Goal: Task Accomplishment & Management: Manage account settings

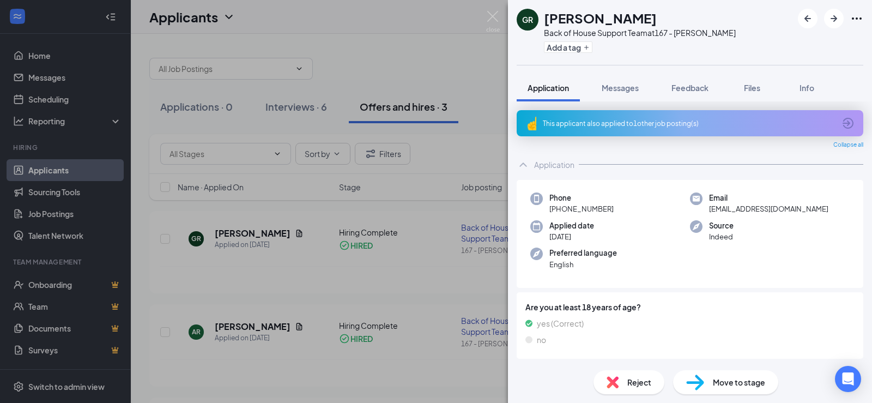
click at [436, 64] on div "GR [PERSON_NAME] Back of House Support Team at 167 - [PERSON_NAME] Add a tag Ap…" at bounding box center [436, 201] width 872 height 403
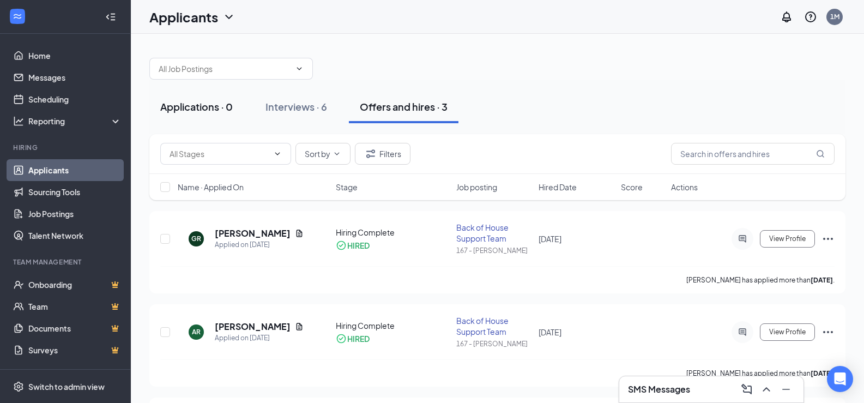
click at [183, 107] on div "Applications · 0" at bounding box center [196, 107] width 73 height 14
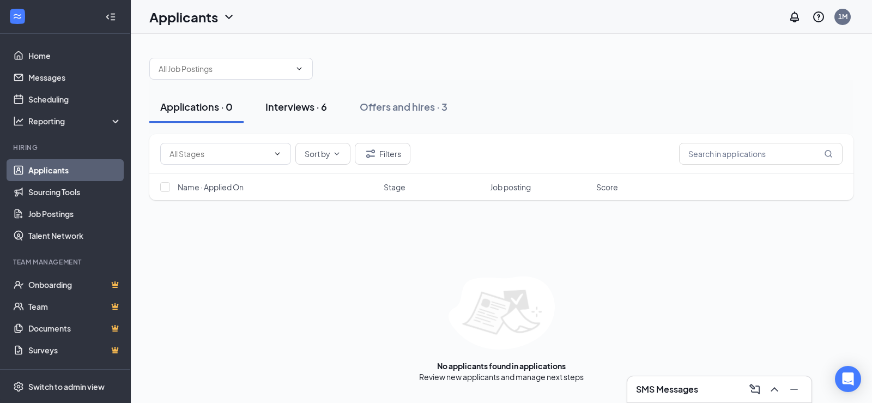
click at [308, 102] on div "Interviews · 6" at bounding box center [296, 107] width 62 height 14
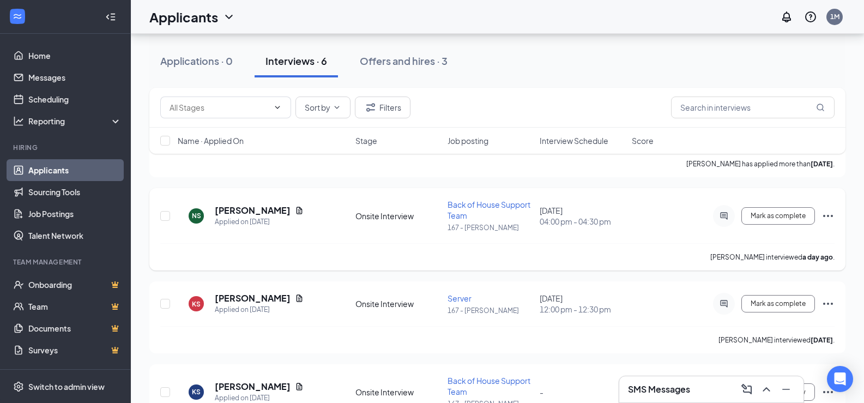
scroll to position [218, 0]
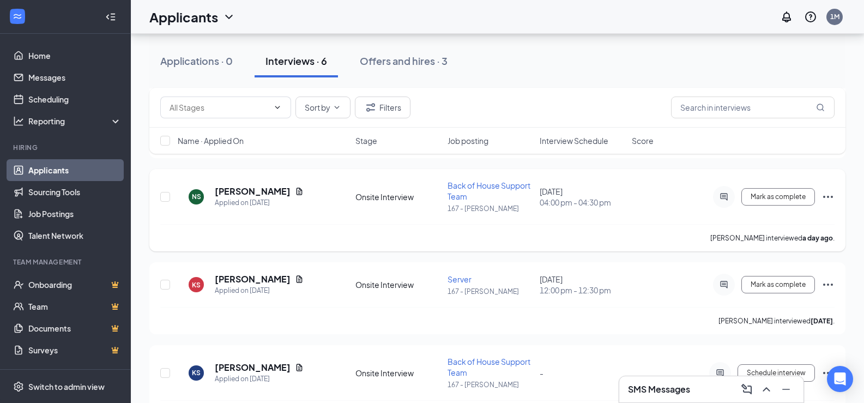
click at [825, 195] on icon "Ellipses" at bounding box center [828, 196] width 13 height 13
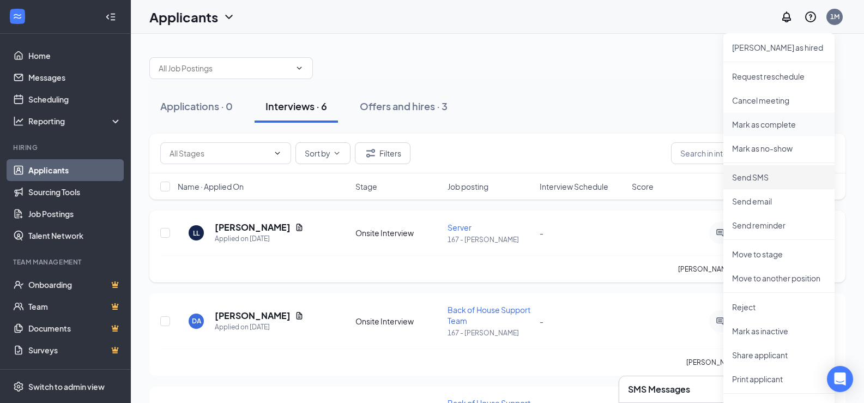
scroll to position [0, 0]
click at [756, 46] on p "[PERSON_NAME] as hired" at bounding box center [779, 48] width 94 height 11
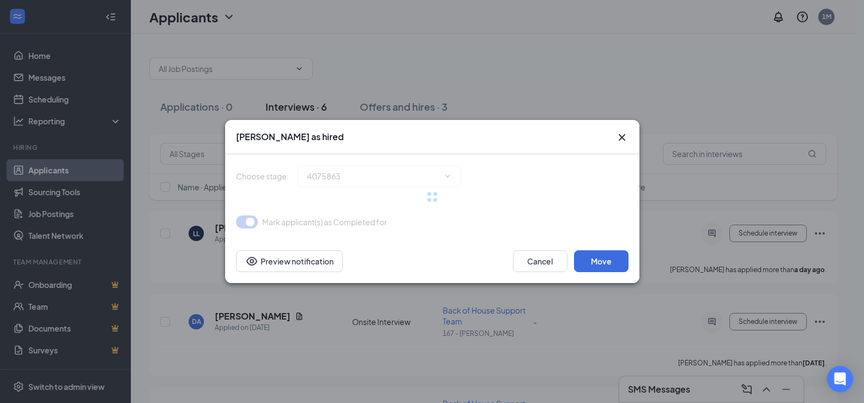
type input "Hiring Complete (final stage)"
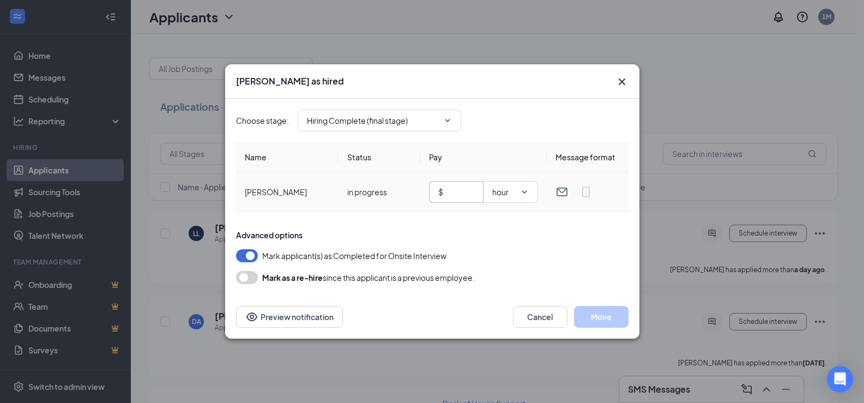
click at [458, 194] on input "text" at bounding box center [459, 192] width 29 height 12
type input "16"
click at [598, 313] on button "Move" at bounding box center [601, 317] width 55 height 22
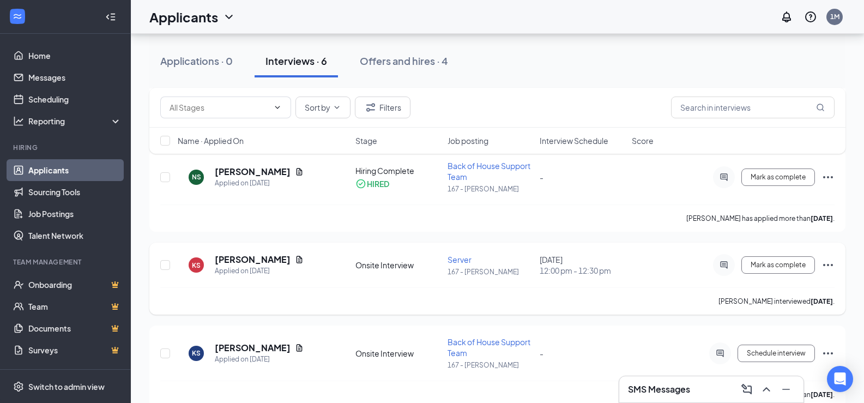
scroll to position [175, 0]
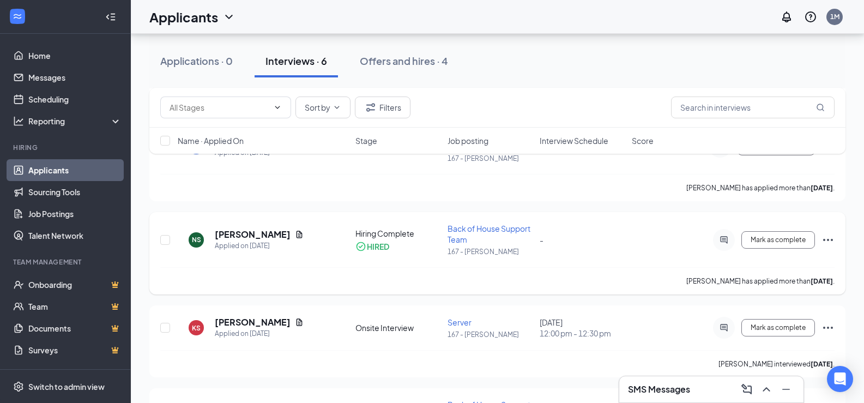
drag, startPoint x: 599, startPoint y: 304, endPoint x: 558, endPoint y: 289, distance: 43.1
click at [562, 289] on div "[PERSON_NAME] has applied more than [DATE] ." at bounding box center [497, 280] width 674 height 27
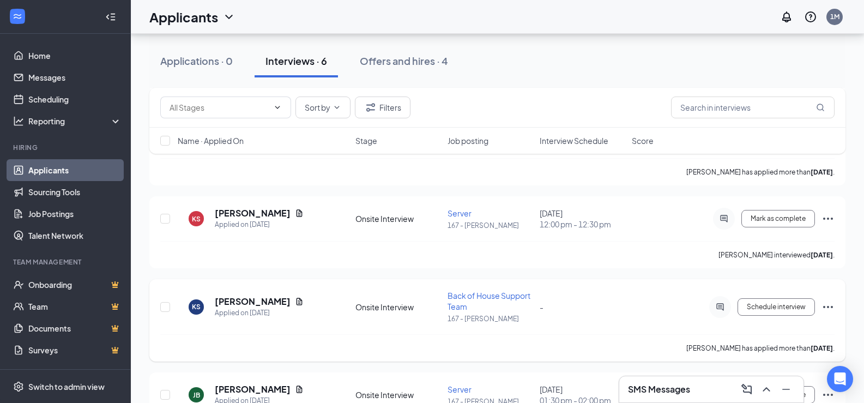
scroll to position [339, 0]
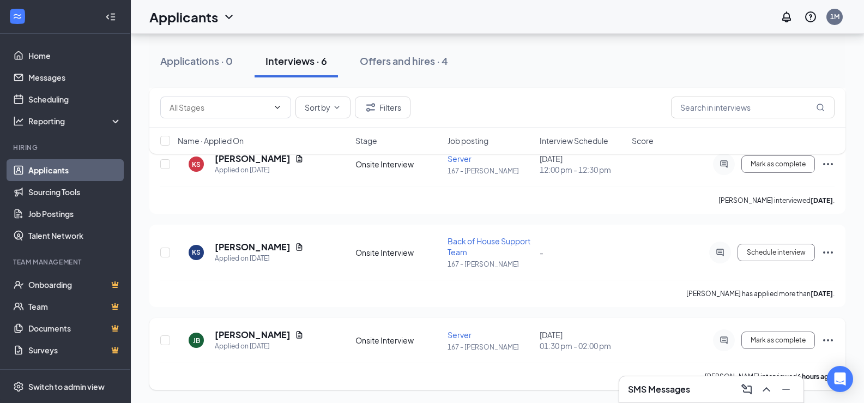
click at [826, 337] on icon "Ellipses" at bounding box center [828, 340] width 13 height 13
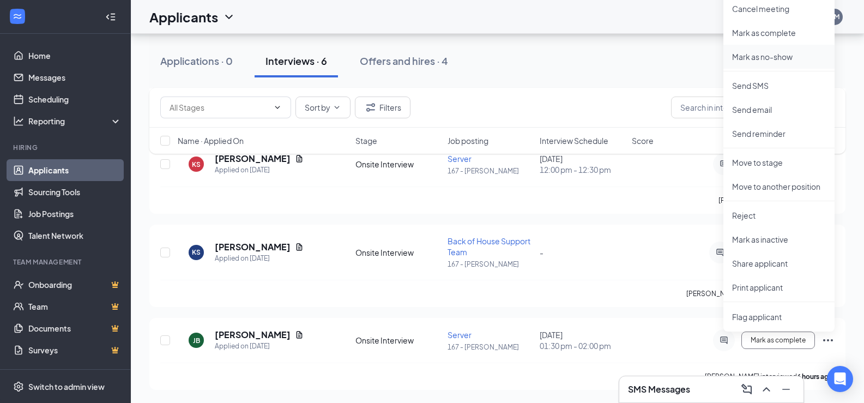
click at [778, 57] on p "Mark as no-show" at bounding box center [779, 56] width 94 height 11
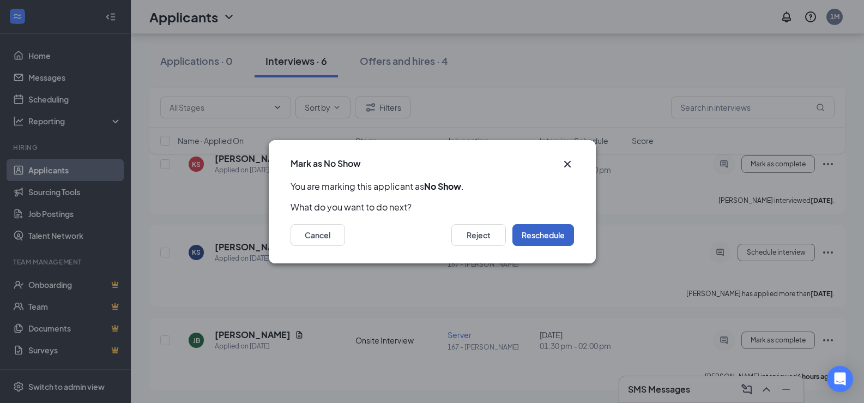
click at [545, 236] on button "Reschedule" at bounding box center [543, 235] width 62 height 22
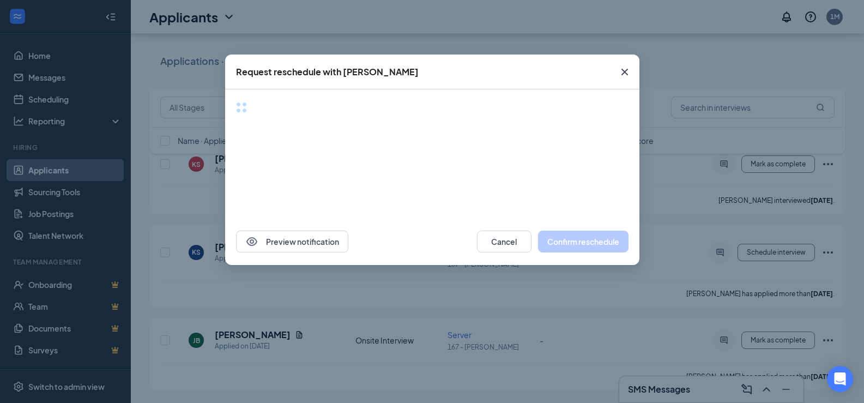
scroll to position [245, 0]
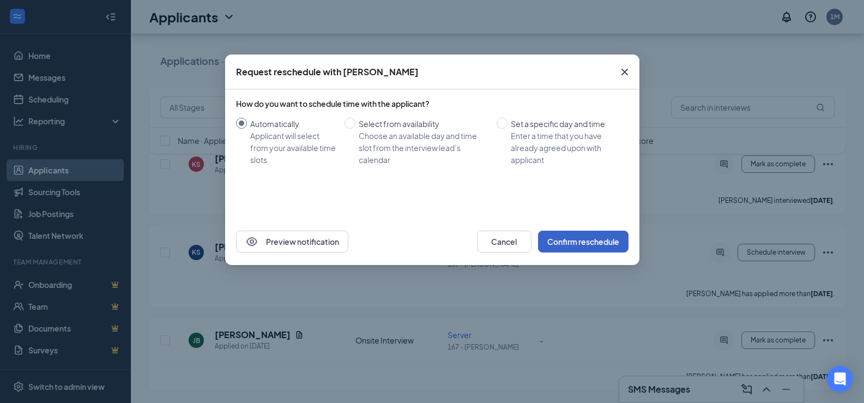
click at [578, 235] on button "Confirm reschedule" at bounding box center [583, 242] width 90 height 22
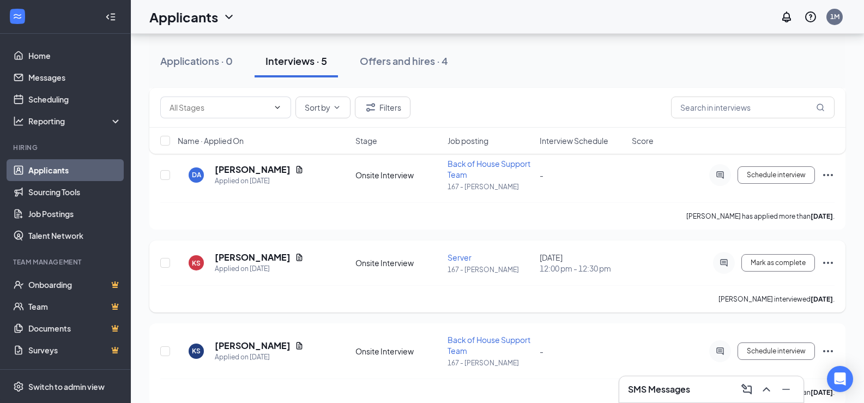
scroll to position [164, 0]
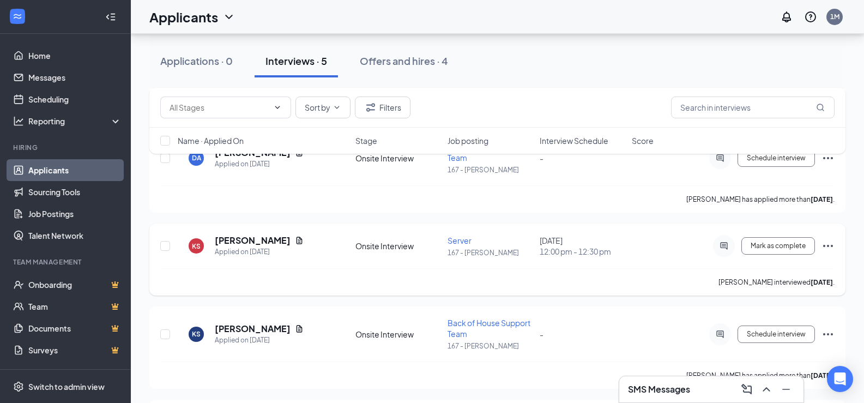
click at [830, 245] on icon "Ellipses" at bounding box center [828, 245] width 13 height 13
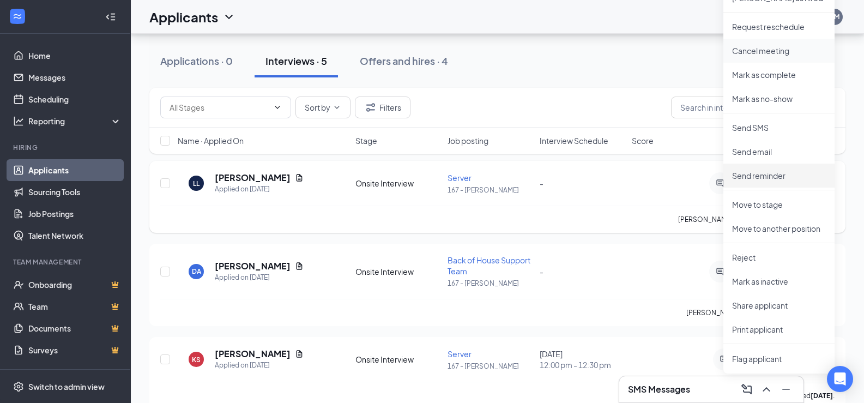
scroll to position [0, 0]
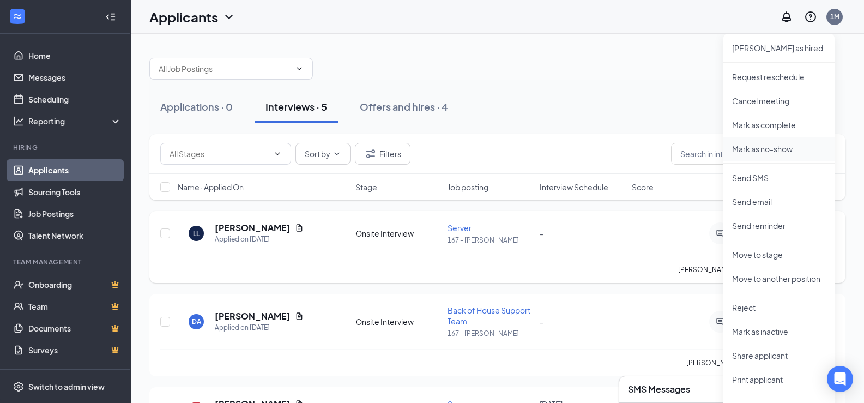
click at [763, 148] on p "Mark as no-show" at bounding box center [779, 148] width 94 height 11
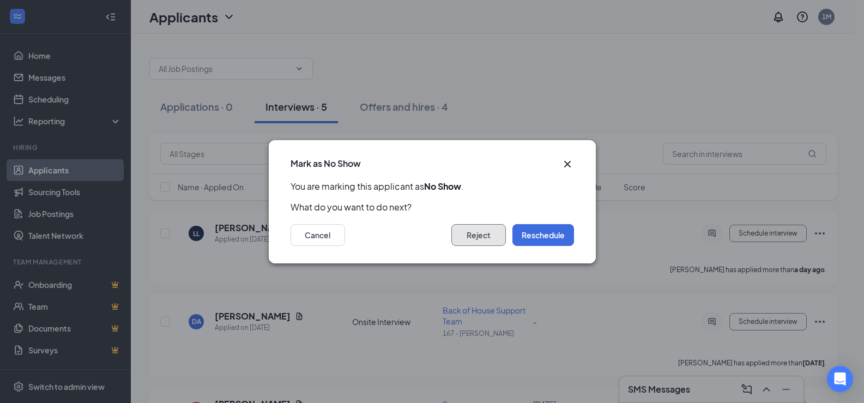
click at [480, 234] on button "Reject" at bounding box center [478, 235] width 55 height 22
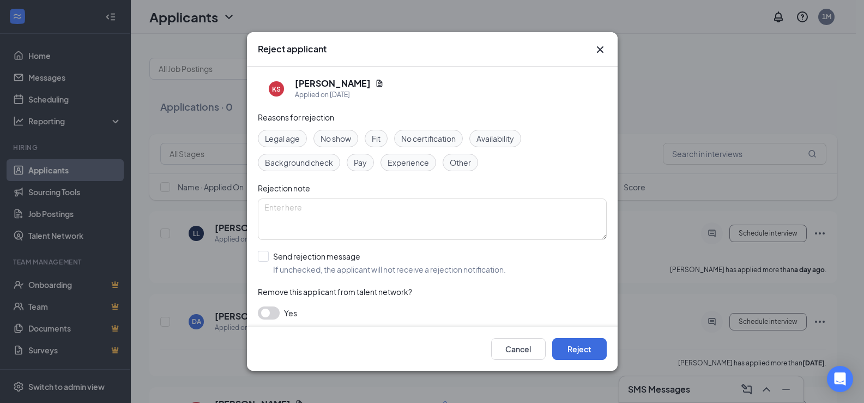
click at [325, 136] on span "No show" at bounding box center [336, 138] width 31 height 12
click at [271, 311] on button "button" at bounding box center [269, 312] width 22 height 13
click at [267, 255] on input "Send rejection message If unchecked, the applicant will not receive a rejection…" at bounding box center [382, 263] width 248 height 24
checkbox input "true"
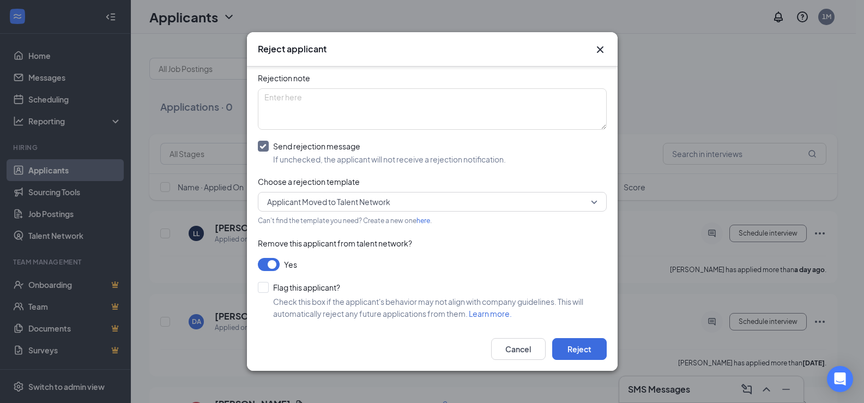
scroll to position [113, 0]
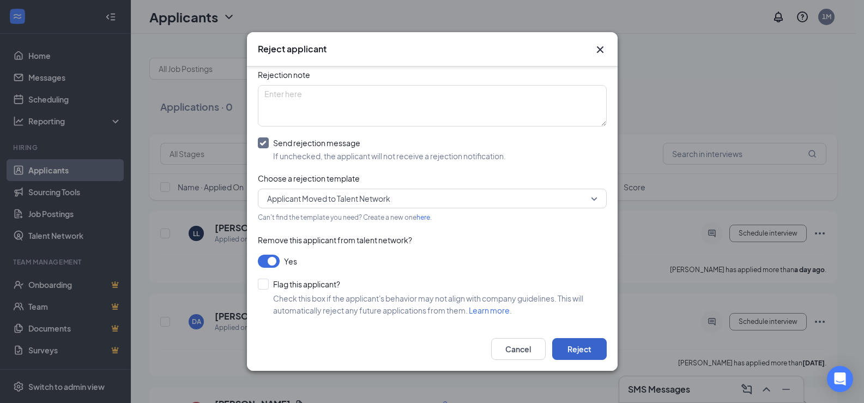
click at [588, 354] on button "Reject" at bounding box center [579, 349] width 55 height 22
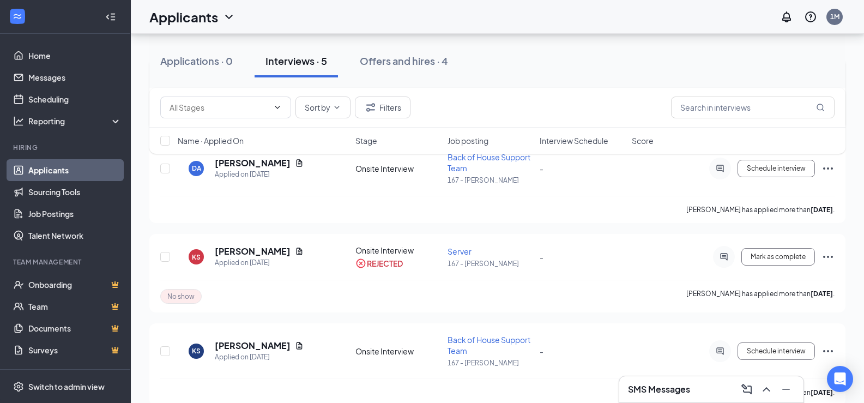
scroll to position [0, 0]
